Goal: Task Accomplishment & Management: Manage account settings

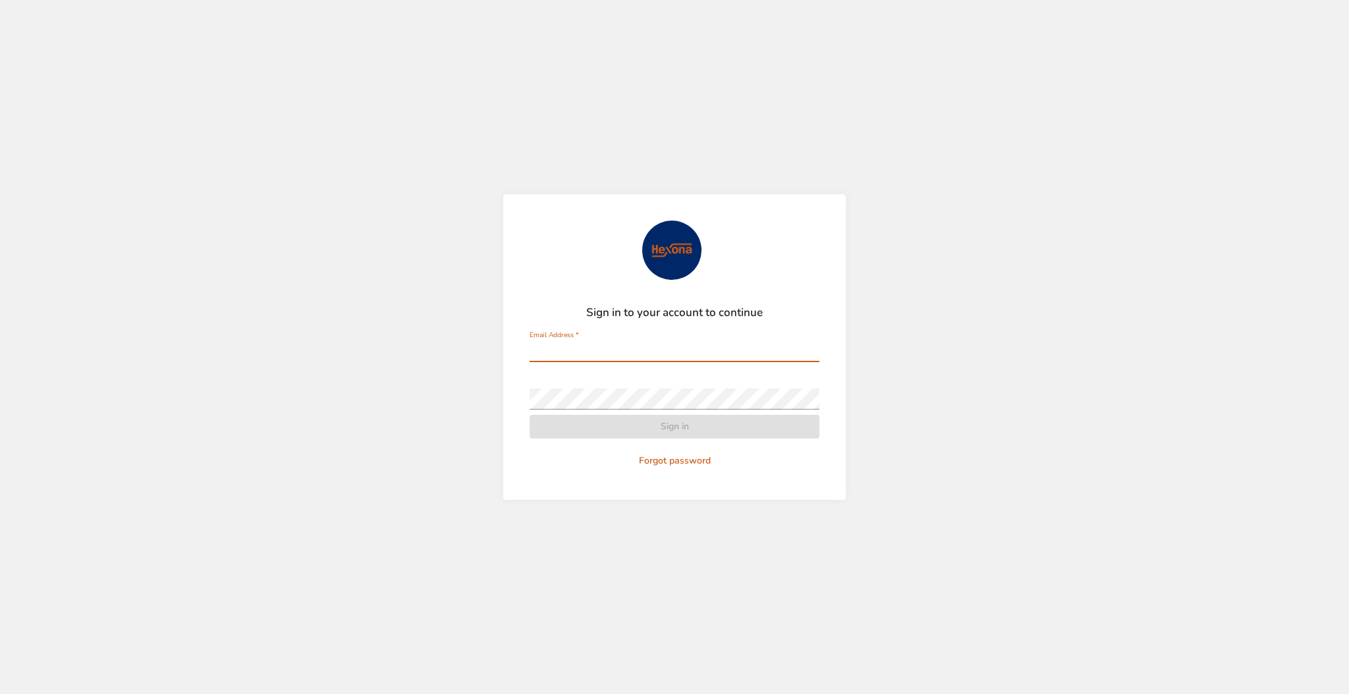
click at [696, 355] on input "Email Address   *" at bounding box center [674, 351] width 290 height 21
click at [694, 352] on input "********" at bounding box center [674, 351] width 290 height 21
type input "**********"
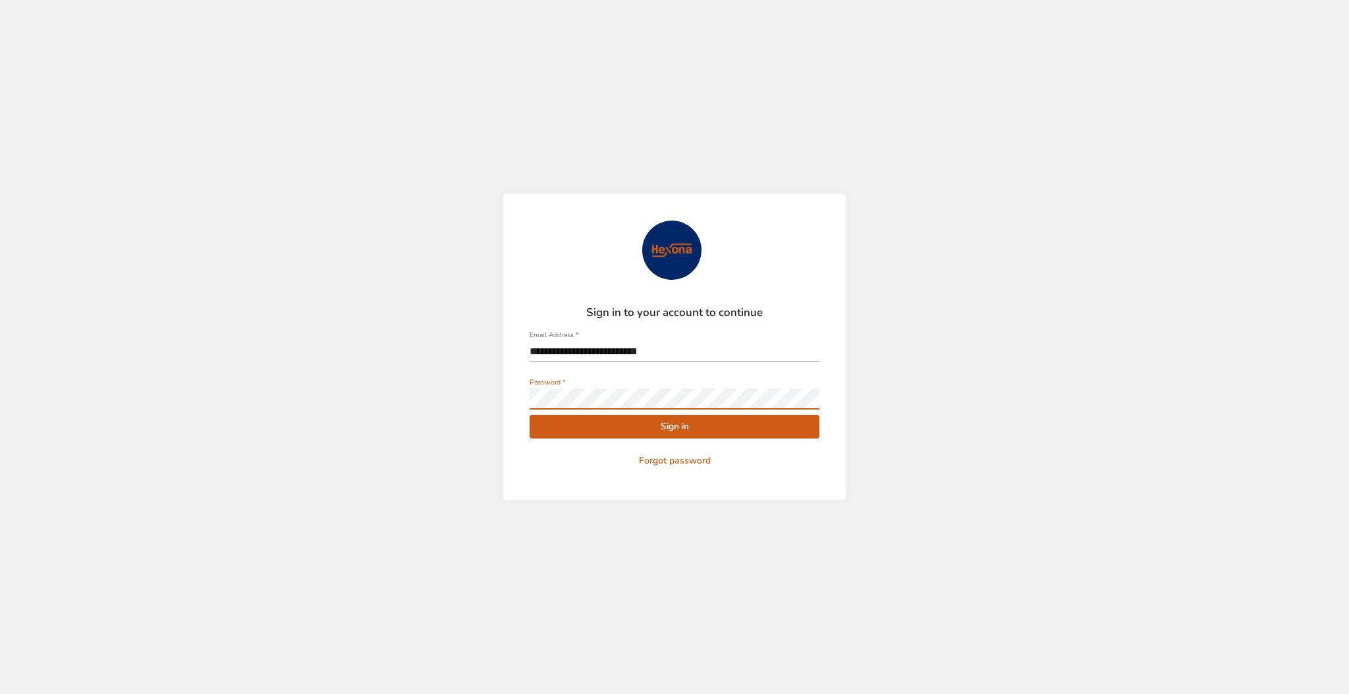
click at [529, 415] on button "Sign in" at bounding box center [674, 427] width 290 height 24
click at [399, 417] on div "**********" at bounding box center [674, 347] width 1349 height 694
click at [529, 415] on button "Sign in" at bounding box center [674, 427] width 290 height 24
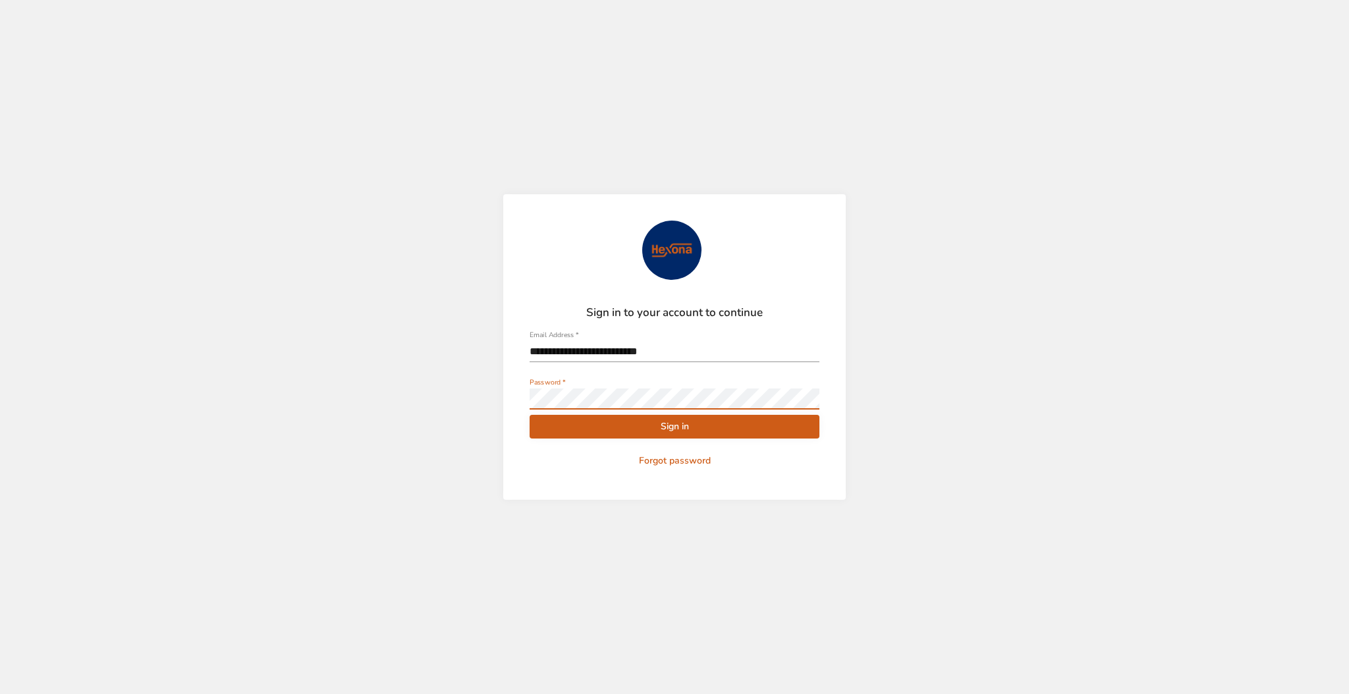
click at [529, 415] on button "Sign in" at bounding box center [674, 427] width 290 height 24
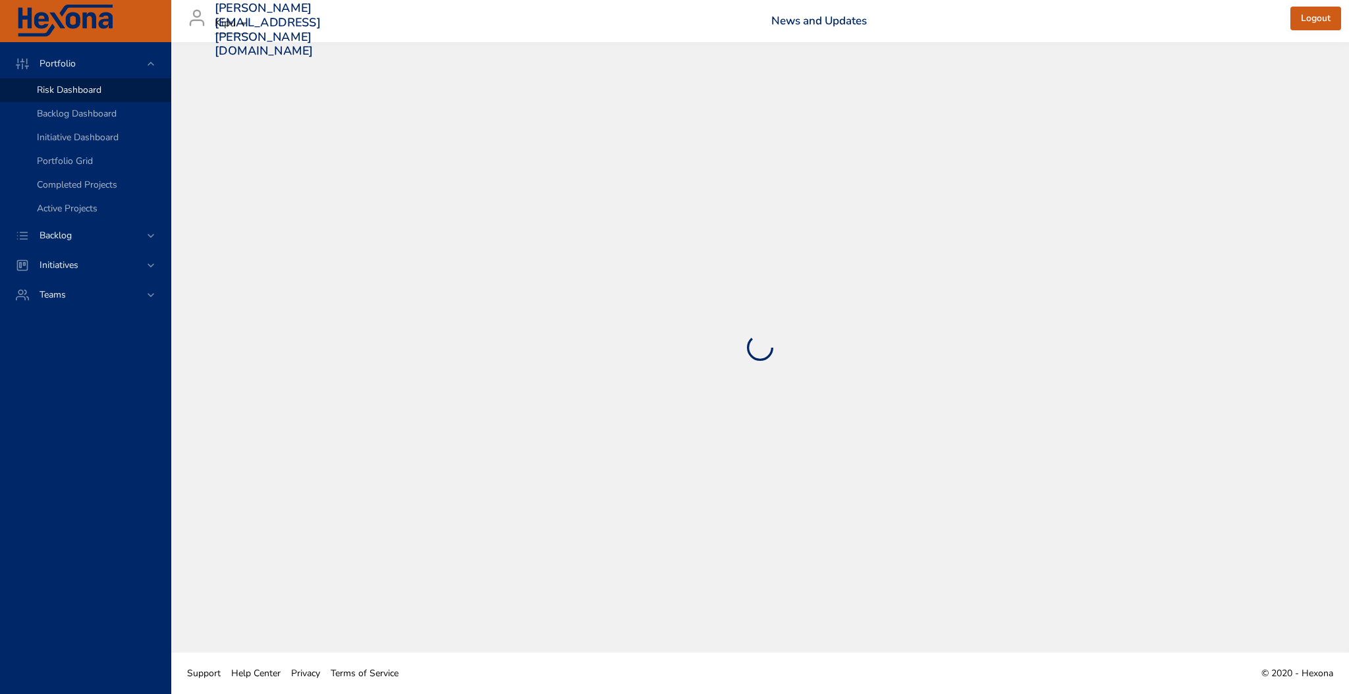
click at [670, 422] on div at bounding box center [760, 347] width 1125 height 558
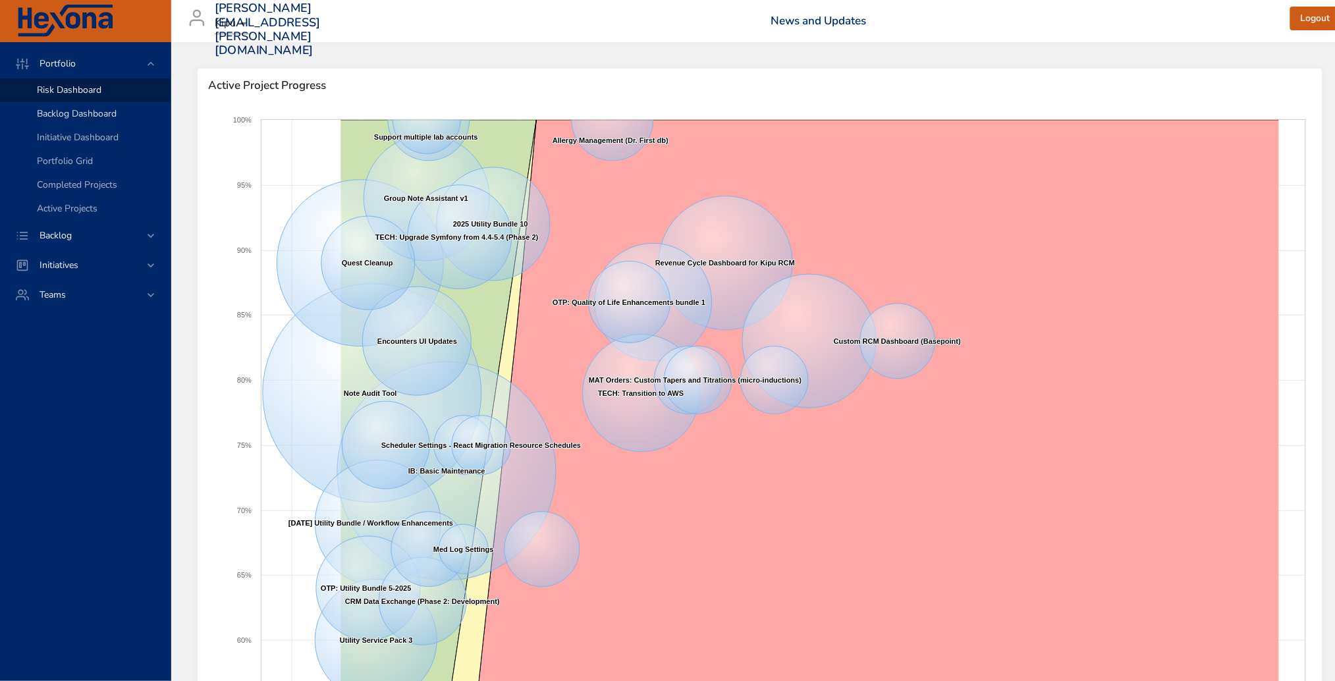
click at [95, 110] on span "Backlog Dashboard" at bounding box center [77, 113] width 80 height 13
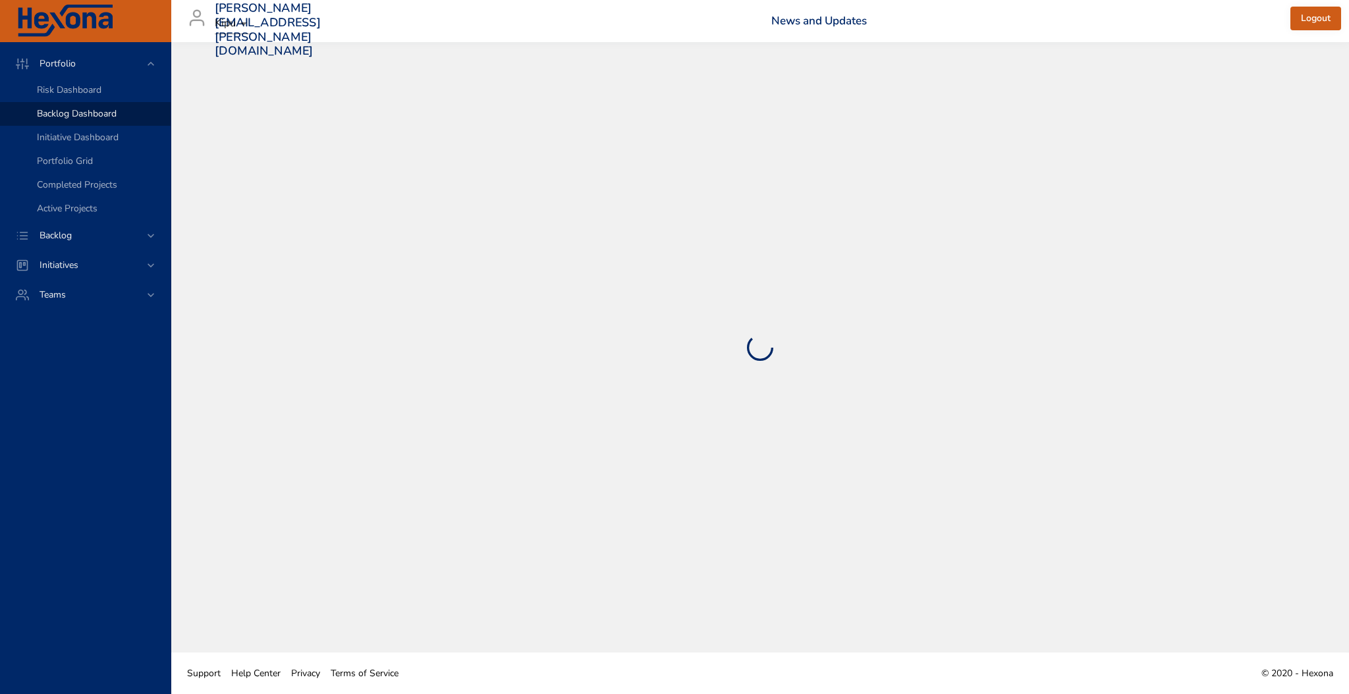
select select "***"
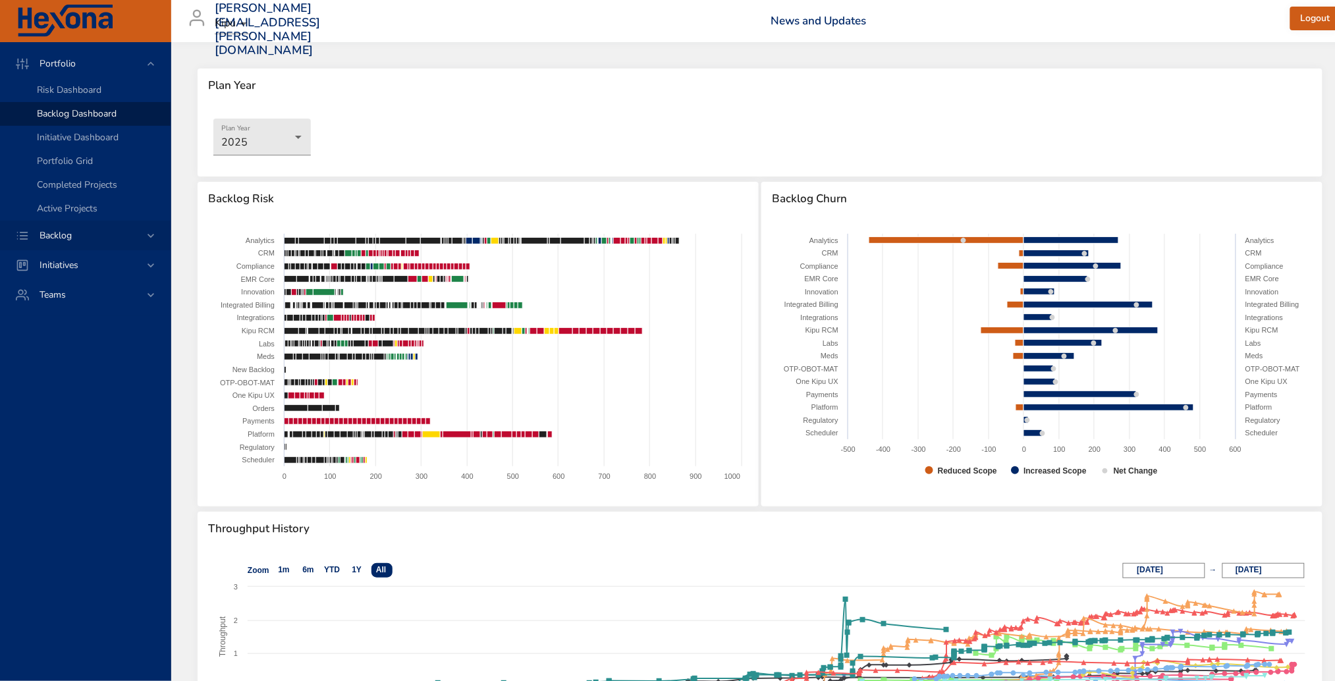
click at [158, 230] on div "Backlog" at bounding box center [85, 236] width 171 height 30
click at [92, 124] on span "Backlog Details" at bounding box center [68, 119] width 63 height 13
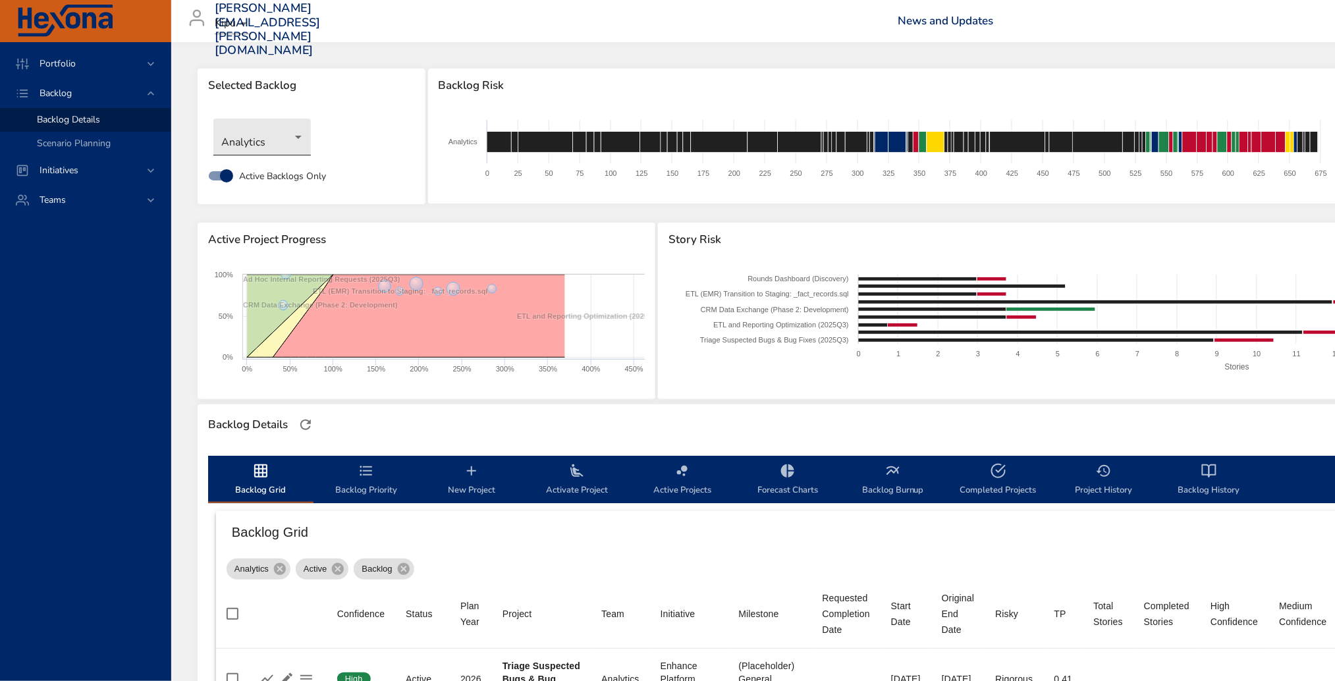
click at [303, 146] on body "Portfolio Backlog Backlog Details Scenario Planning Initiatives Teams [PERSON_N…" at bounding box center [667, 340] width 1335 height 681
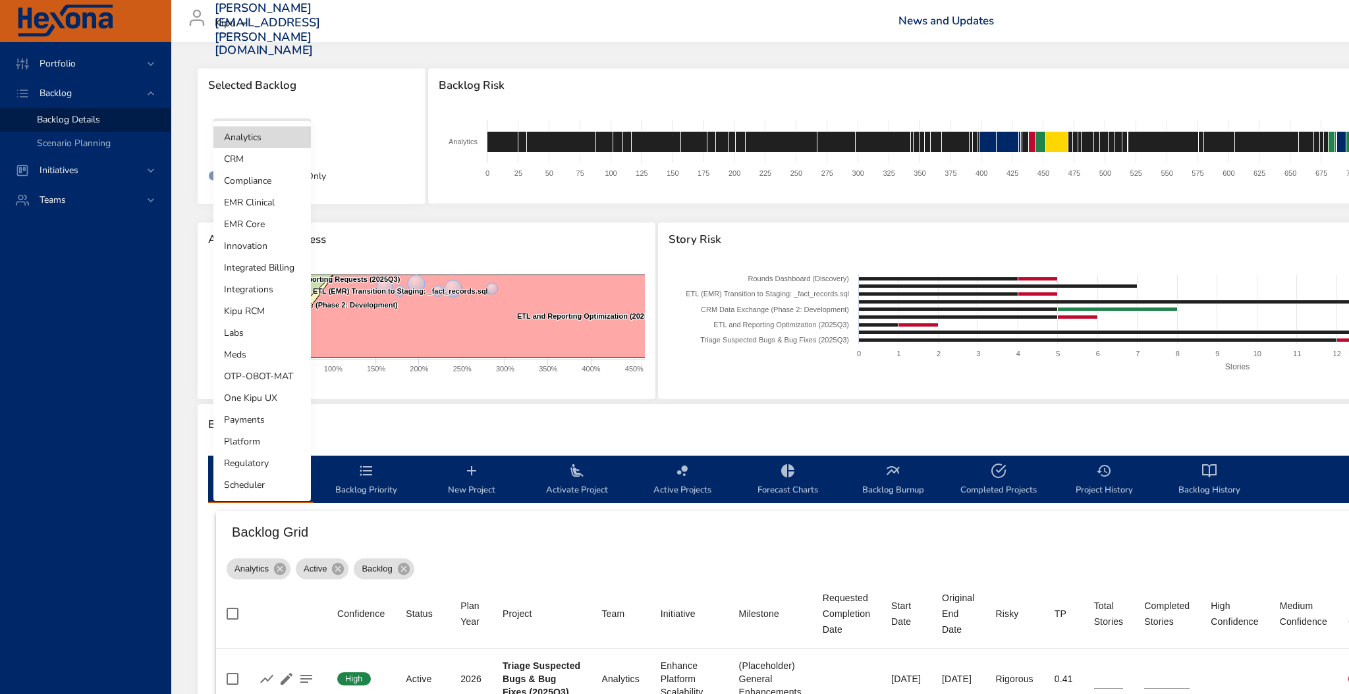
click at [247, 312] on li "Kipu RCM" at bounding box center [261, 311] width 97 height 22
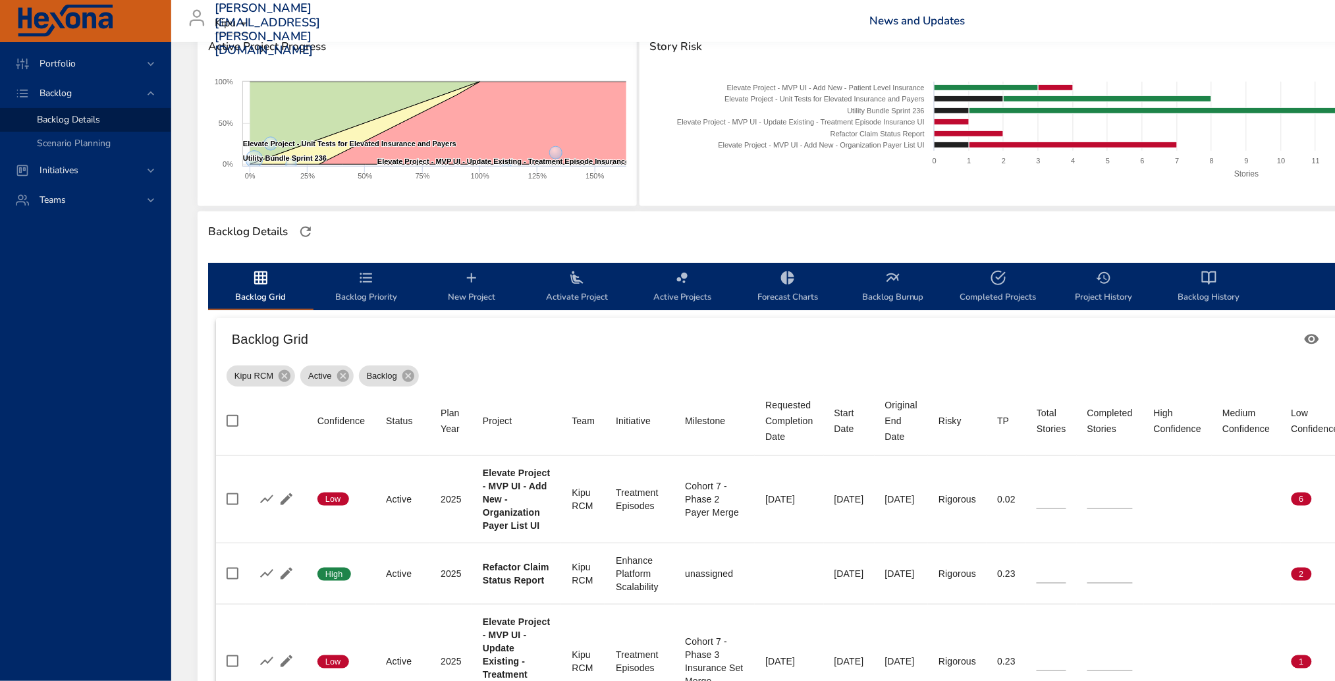
scroll to position [348, 0]
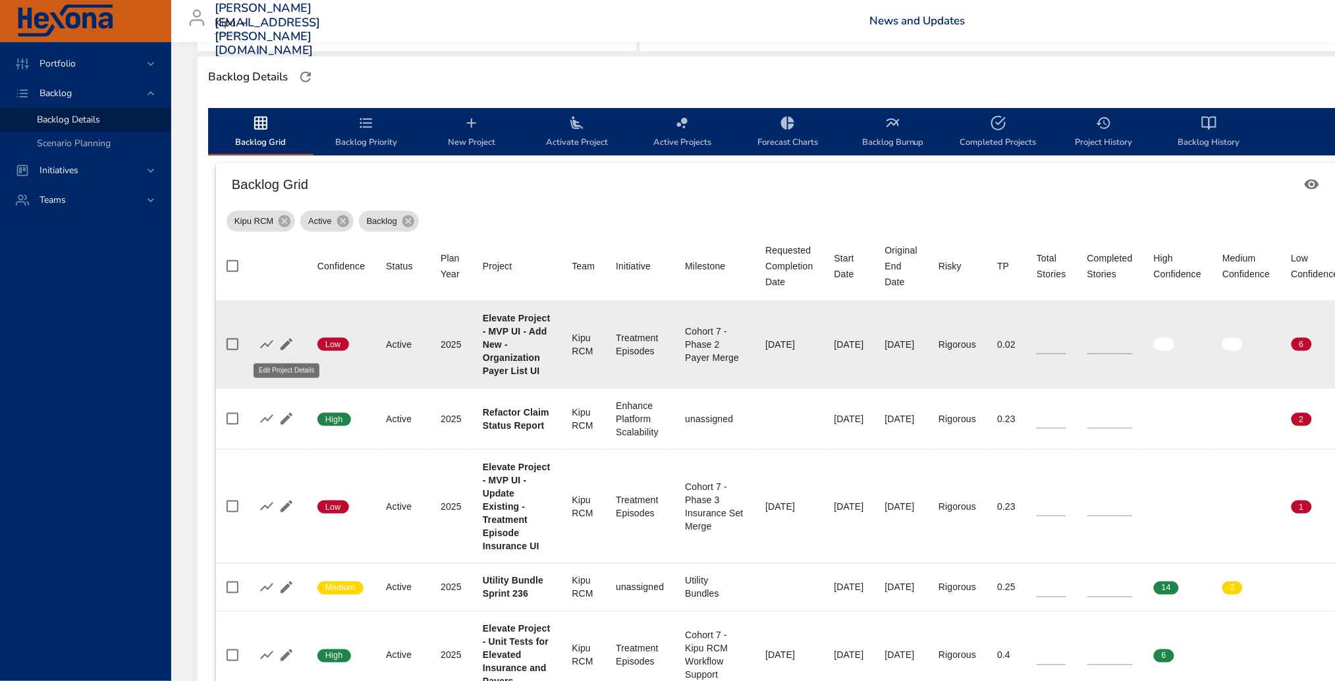
click at [290, 352] on icon "button" at bounding box center [287, 344] width 16 height 16
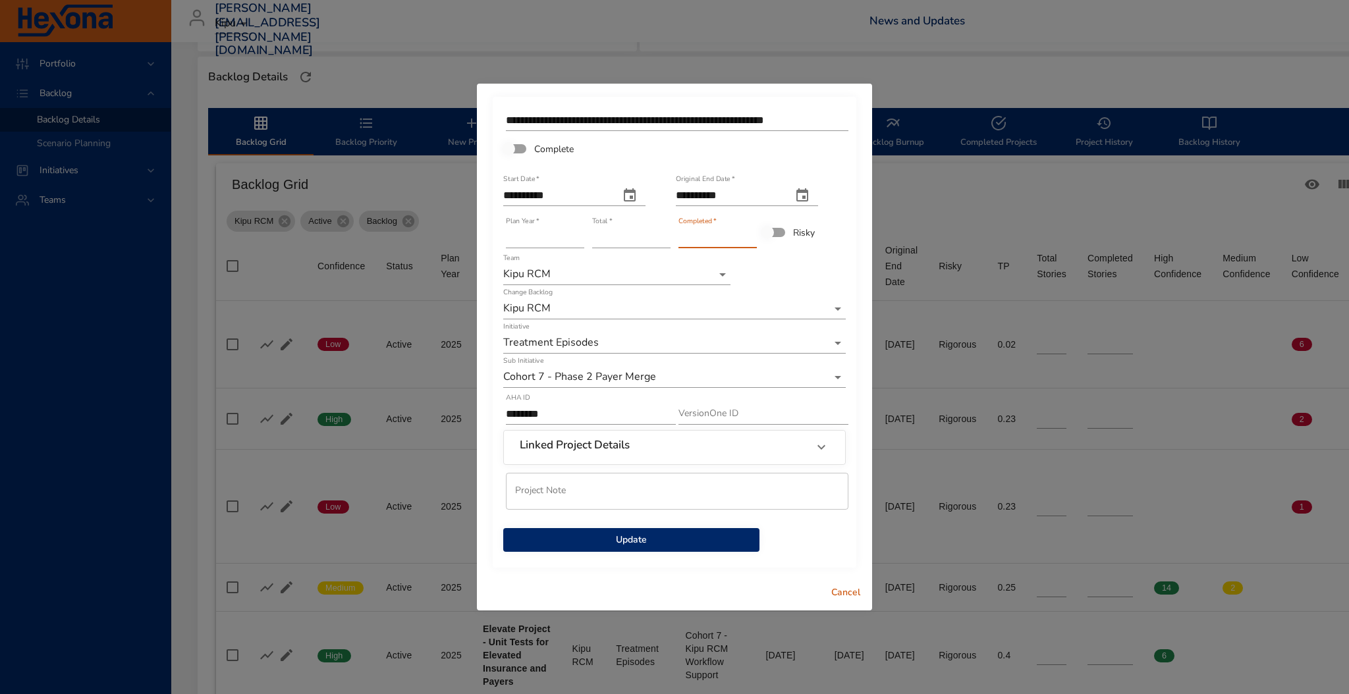
click at [750, 232] on input "*" at bounding box center [717, 237] width 78 height 21
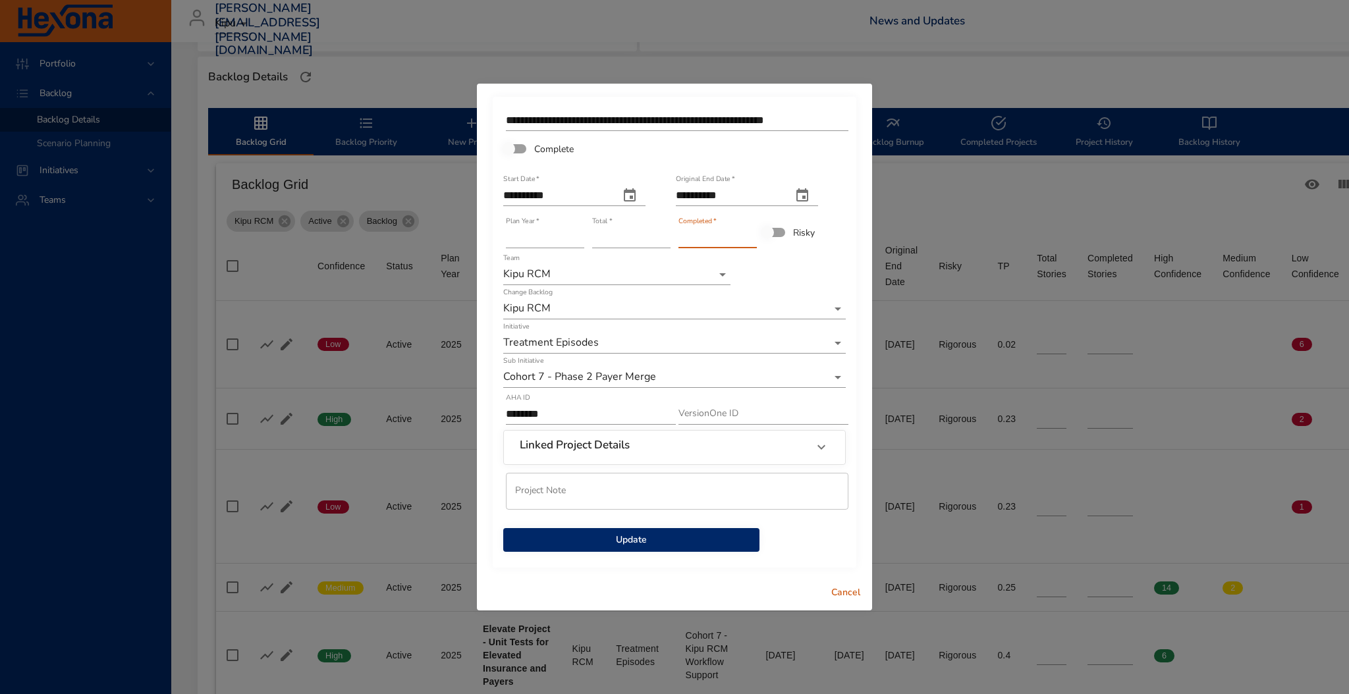
click at [750, 232] on input "*" at bounding box center [717, 237] width 78 height 21
type input "*"
click at [752, 243] on input "*" at bounding box center [717, 237] width 78 height 21
click at [659, 540] on span "Update" at bounding box center [631, 540] width 235 height 16
